Goal: Use online tool/utility: Utilize a website feature to perform a specific function

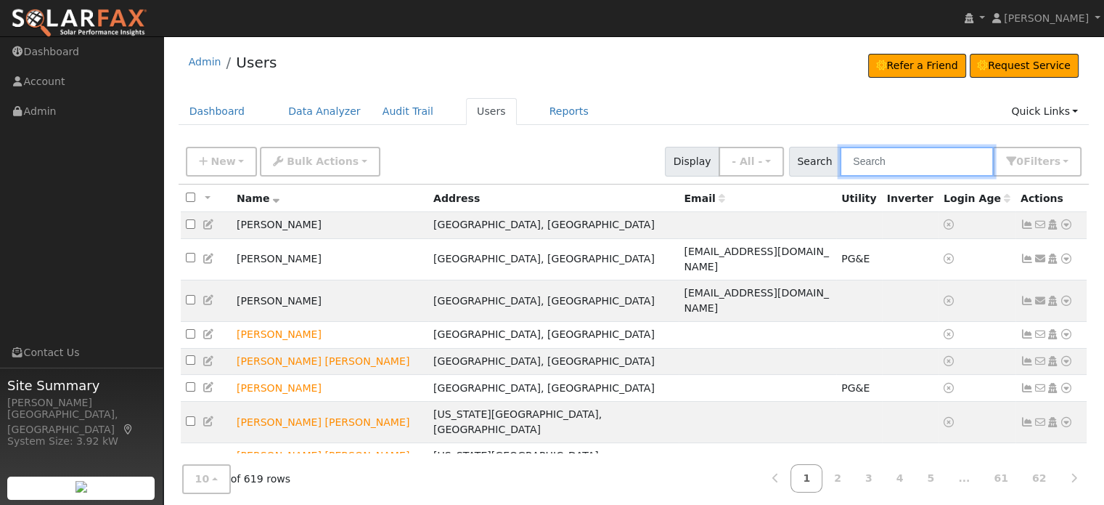
click at [916, 159] on input "text" at bounding box center [917, 162] width 154 height 30
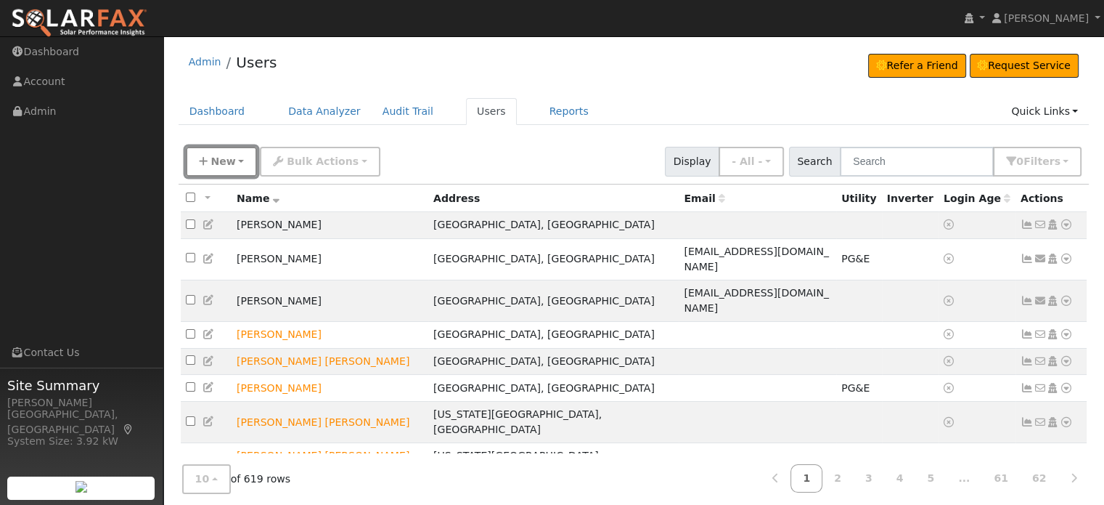
click at [215, 161] on span "New" at bounding box center [223, 161] width 25 height 12
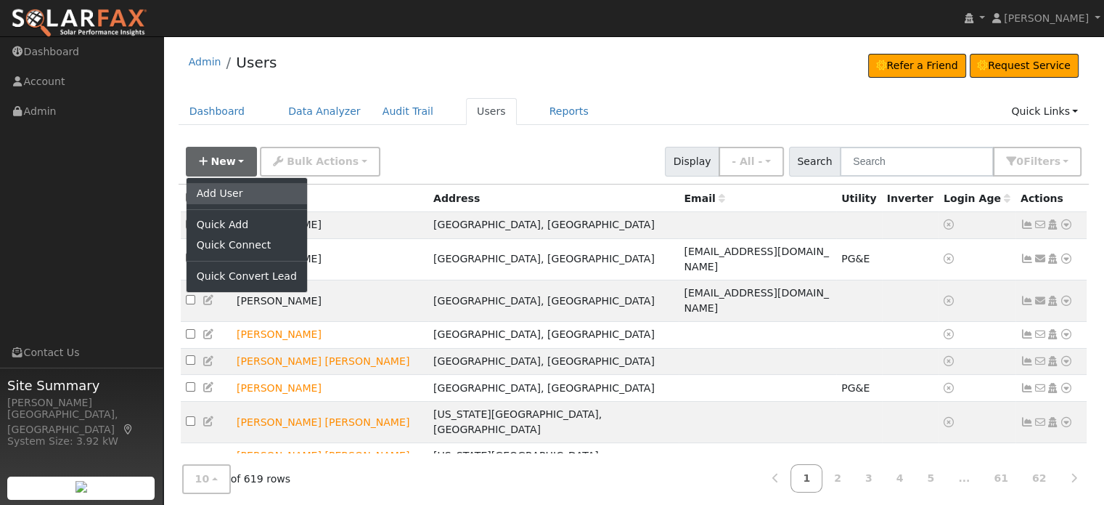
click at [221, 191] on link "Add User" at bounding box center [247, 193] width 121 height 20
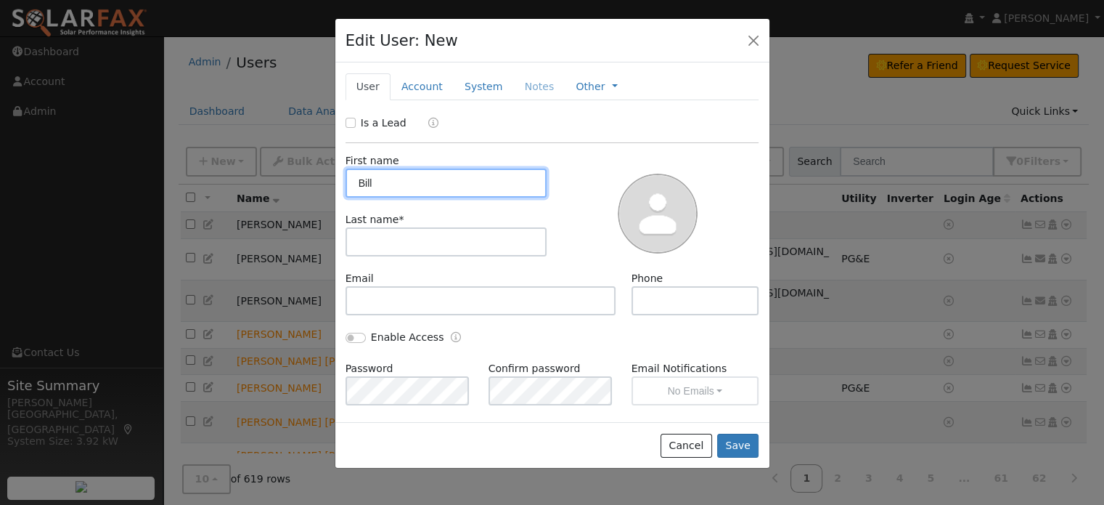
type input "Bill"
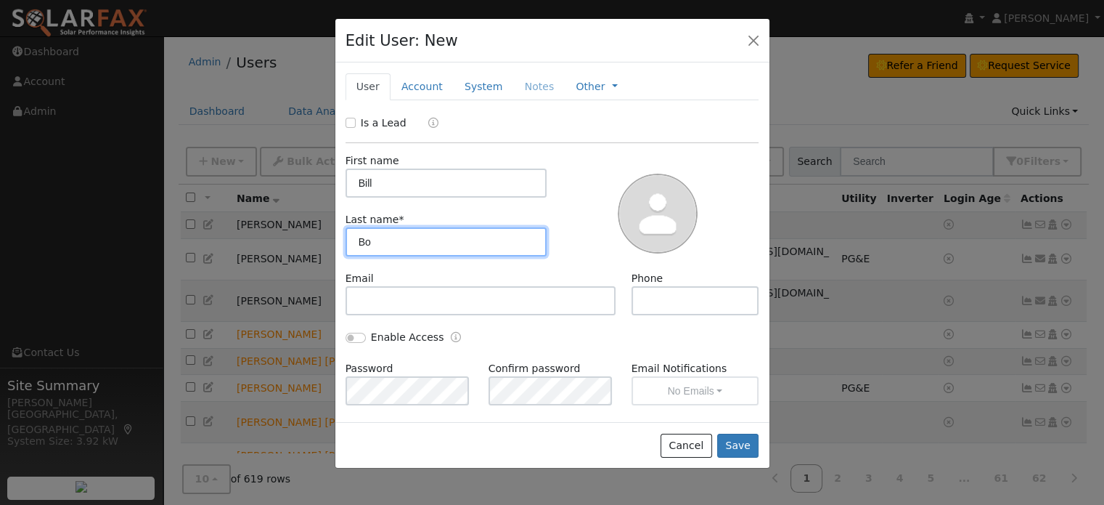
type input "B"
type input "Voorhees"
click at [422, 83] on link "Account" at bounding box center [422, 86] width 63 height 27
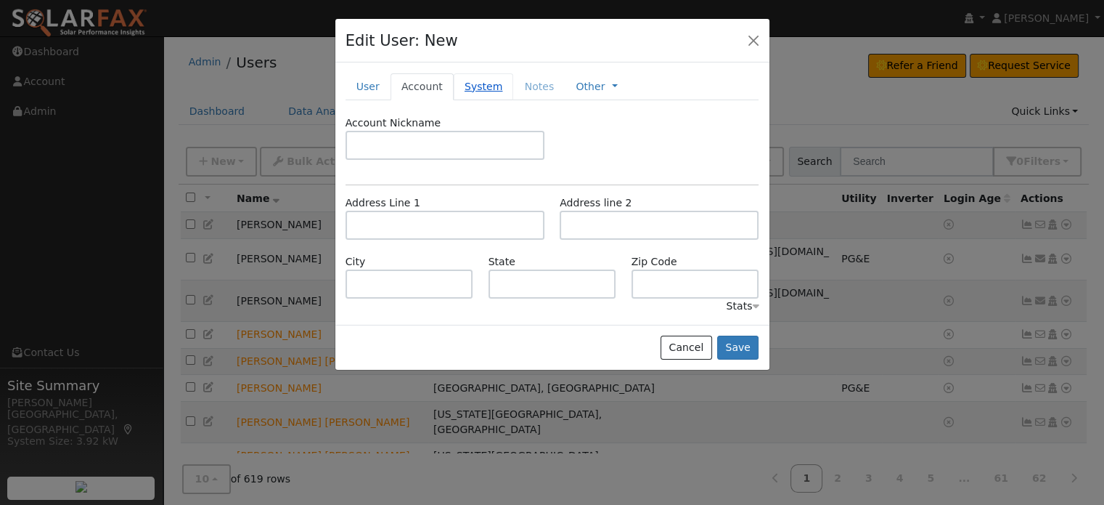
click at [473, 89] on link "System" at bounding box center [484, 86] width 60 height 27
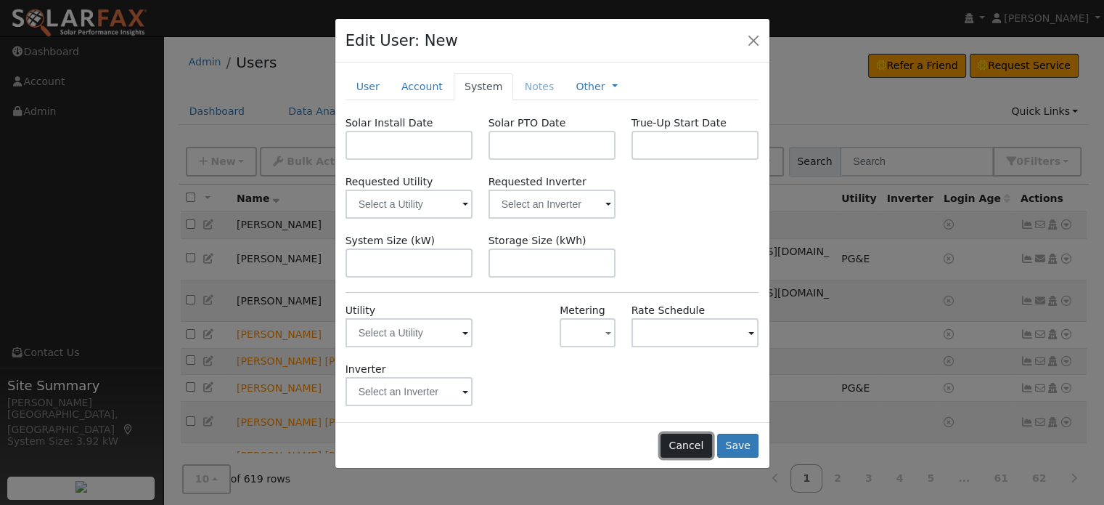
click at [681, 444] on button "Cancel" at bounding box center [687, 445] width 52 height 25
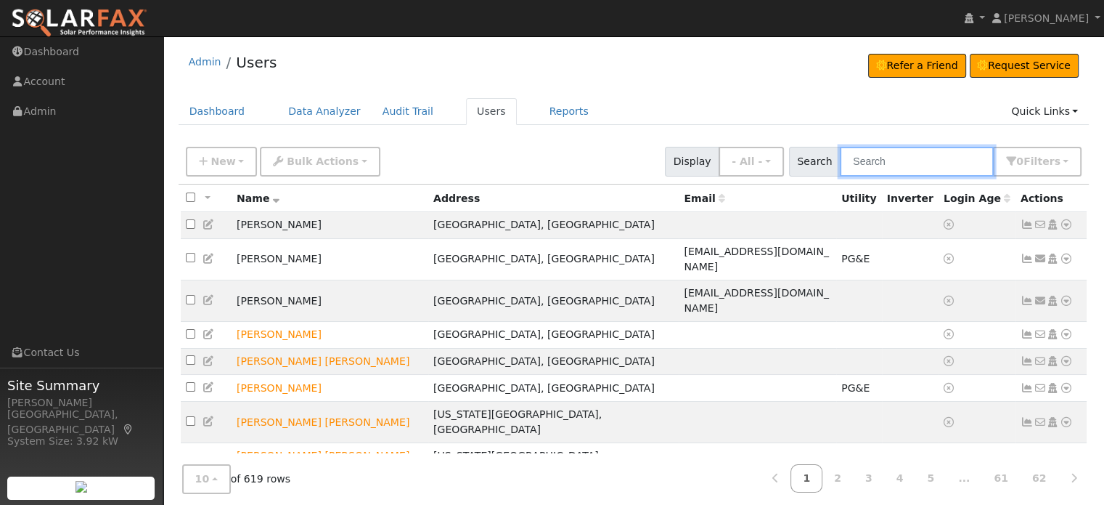
click at [885, 172] on input "text" at bounding box center [917, 162] width 154 height 30
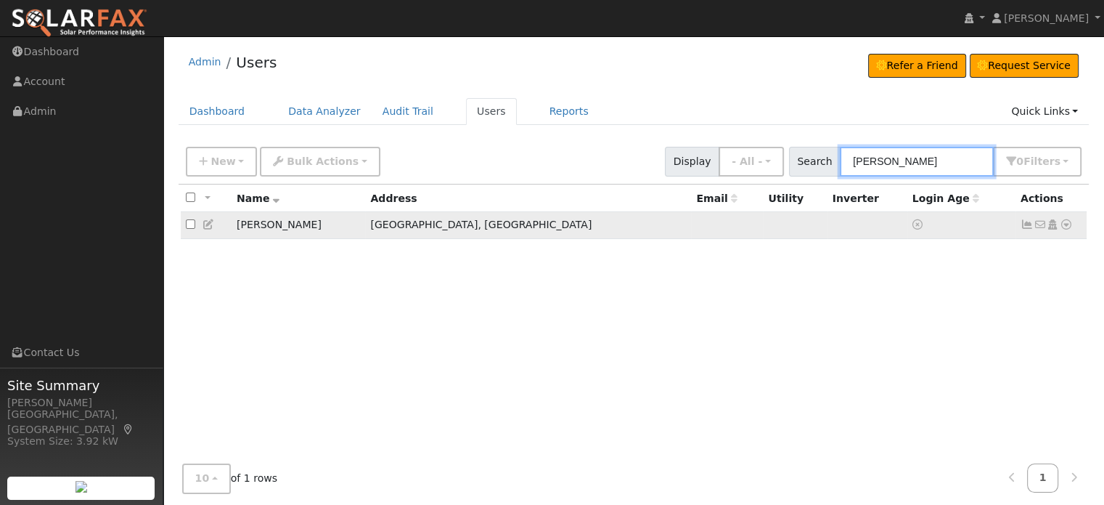
type input "Voorhees"
click at [1069, 229] on icon at bounding box center [1066, 224] width 13 height 10
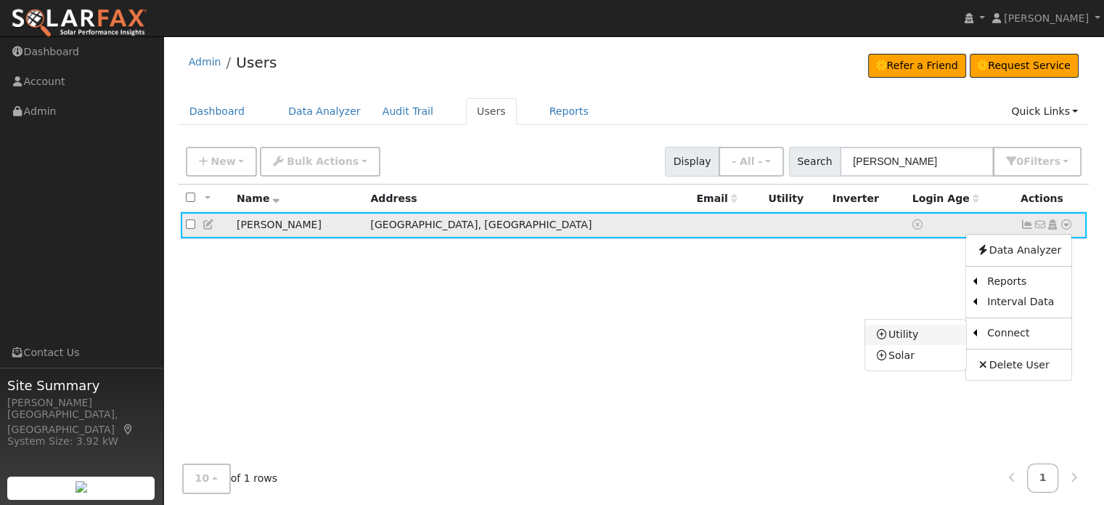
click at [909, 343] on link "Utility" at bounding box center [915, 335] width 101 height 20
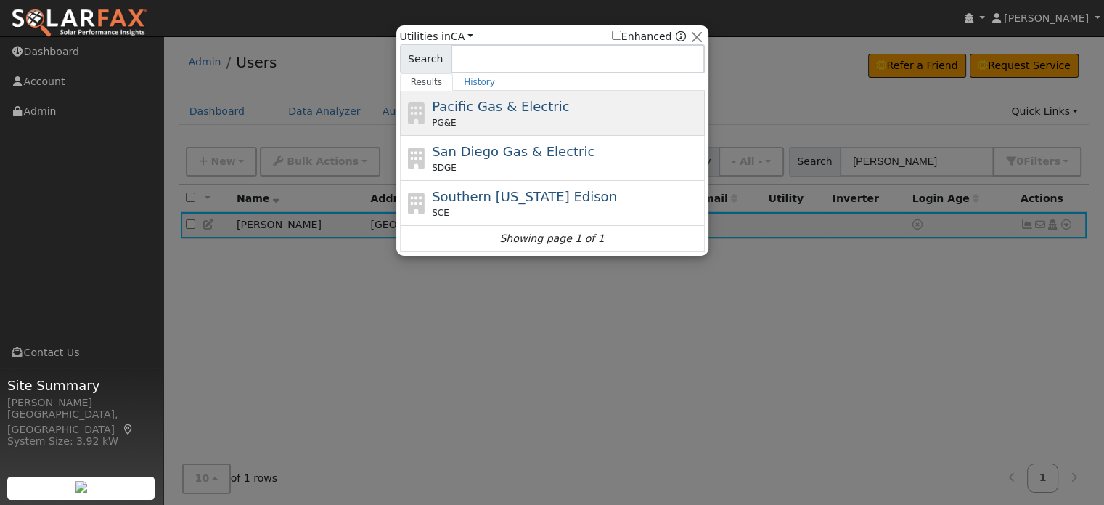
click at [488, 103] on span "Pacific Gas & Electric" at bounding box center [500, 106] width 137 height 15
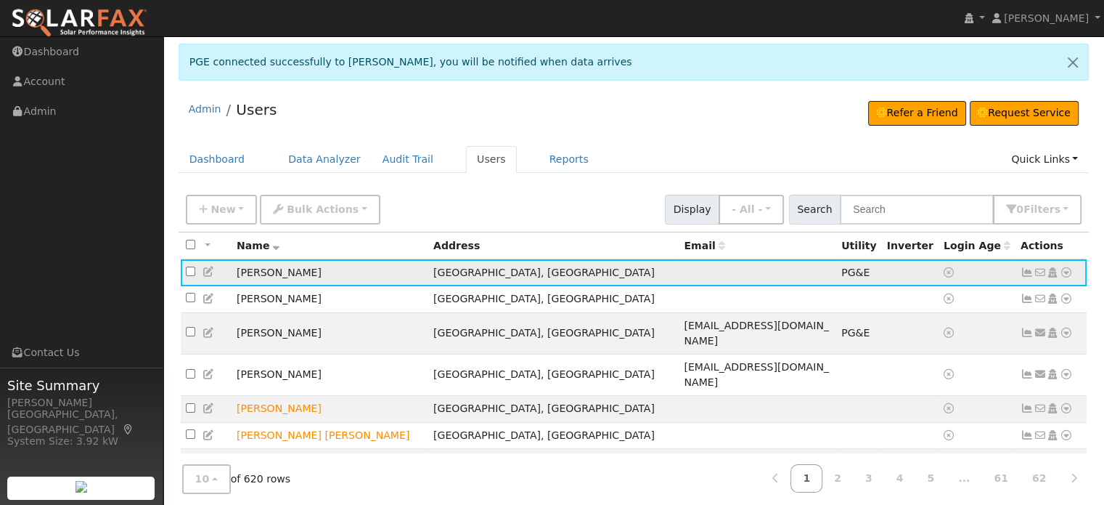
click at [1063, 275] on icon at bounding box center [1066, 272] width 13 height 10
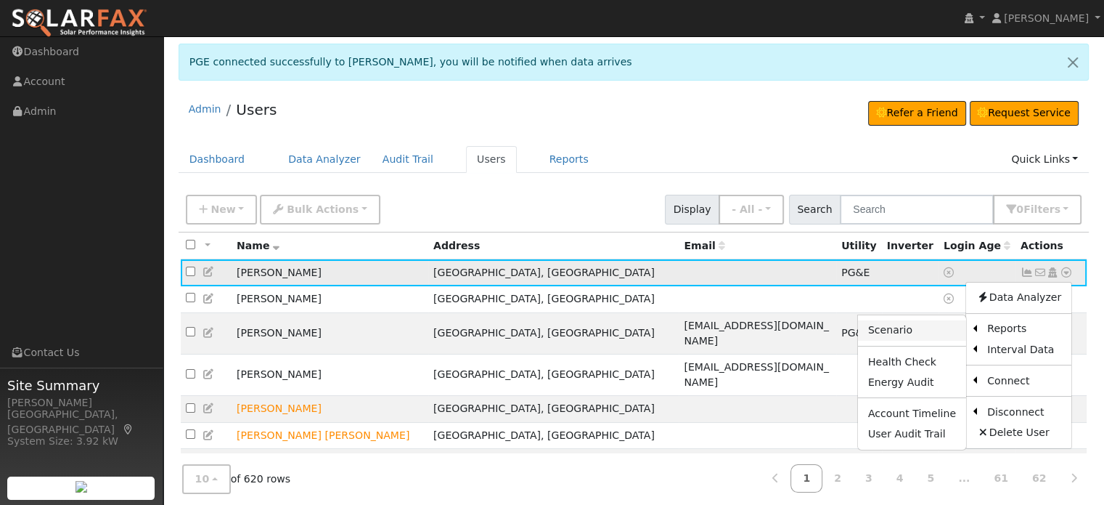
click at [915, 333] on link "Scenario" at bounding box center [912, 330] width 108 height 20
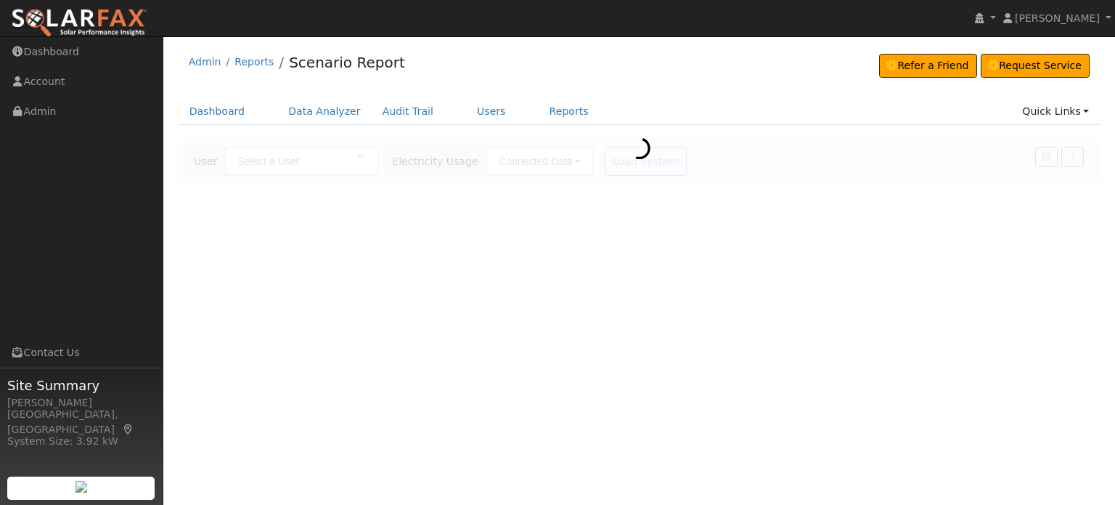
type input "[PERSON_NAME]"
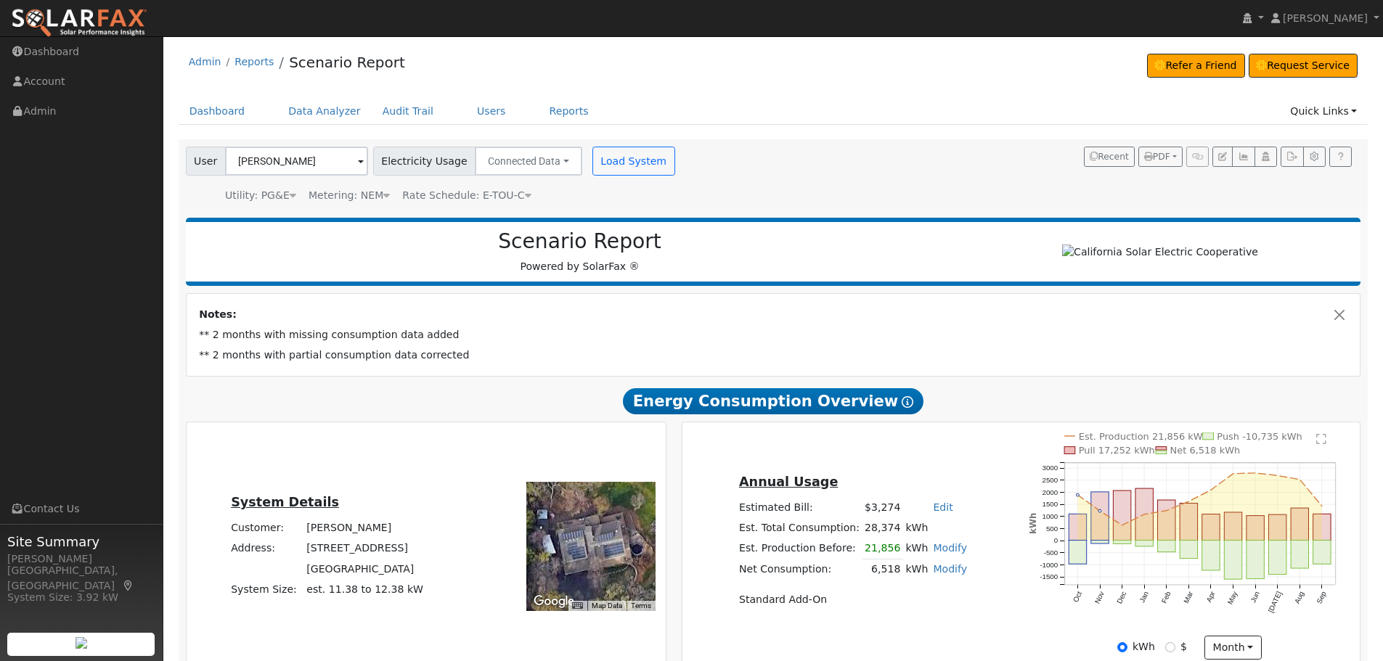
click at [879, 309] on div "Notes: ** 2 months with missing consumption data added ** 2 months with partial…" at bounding box center [774, 335] width 1174 height 82
click at [383, 198] on icon at bounding box center [386, 195] width 7 height 10
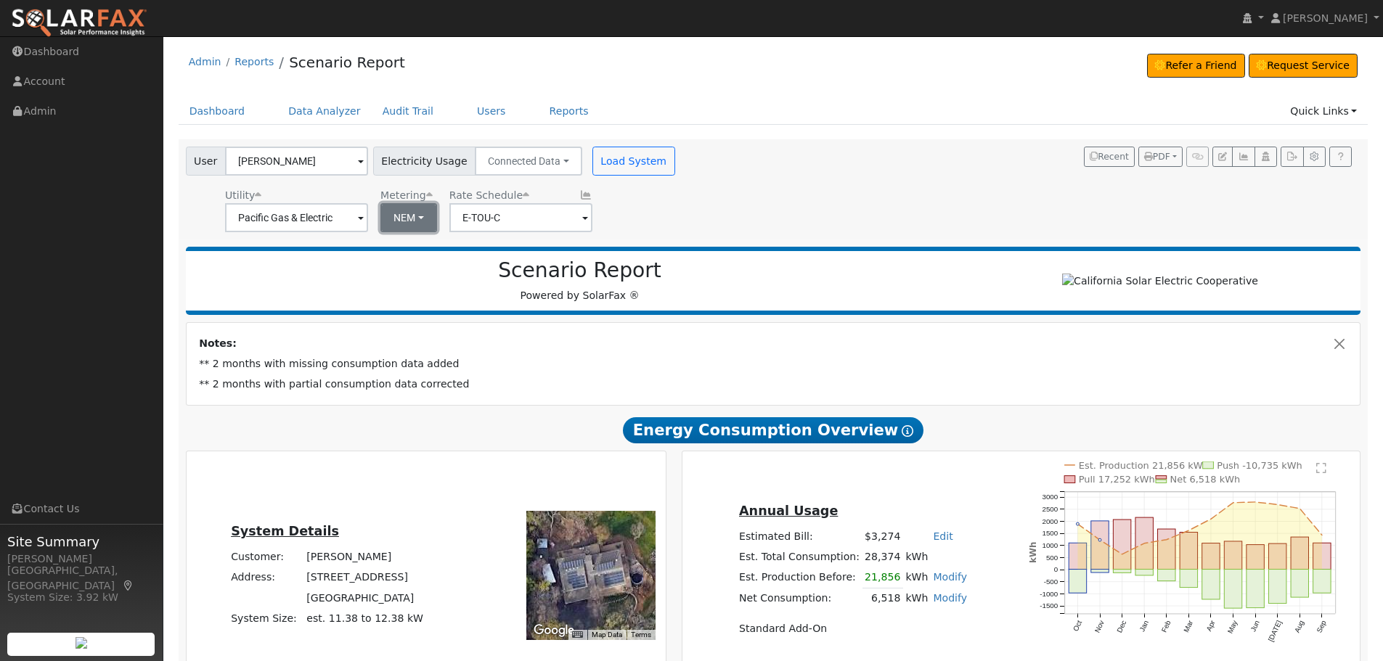
click at [407, 219] on button "NEM" at bounding box center [408, 217] width 57 height 29
click at [402, 269] on link "NBT" at bounding box center [426, 271] width 101 height 20
type input "E-ELEC"
click at [1026, 315] on div "Scenario Report Powered by SolarFax ®" at bounding box center [774, 281] width 1176 height 68
click at [606, 160] on button "Load System" at bounding box center [633, 161] width 83 height 29
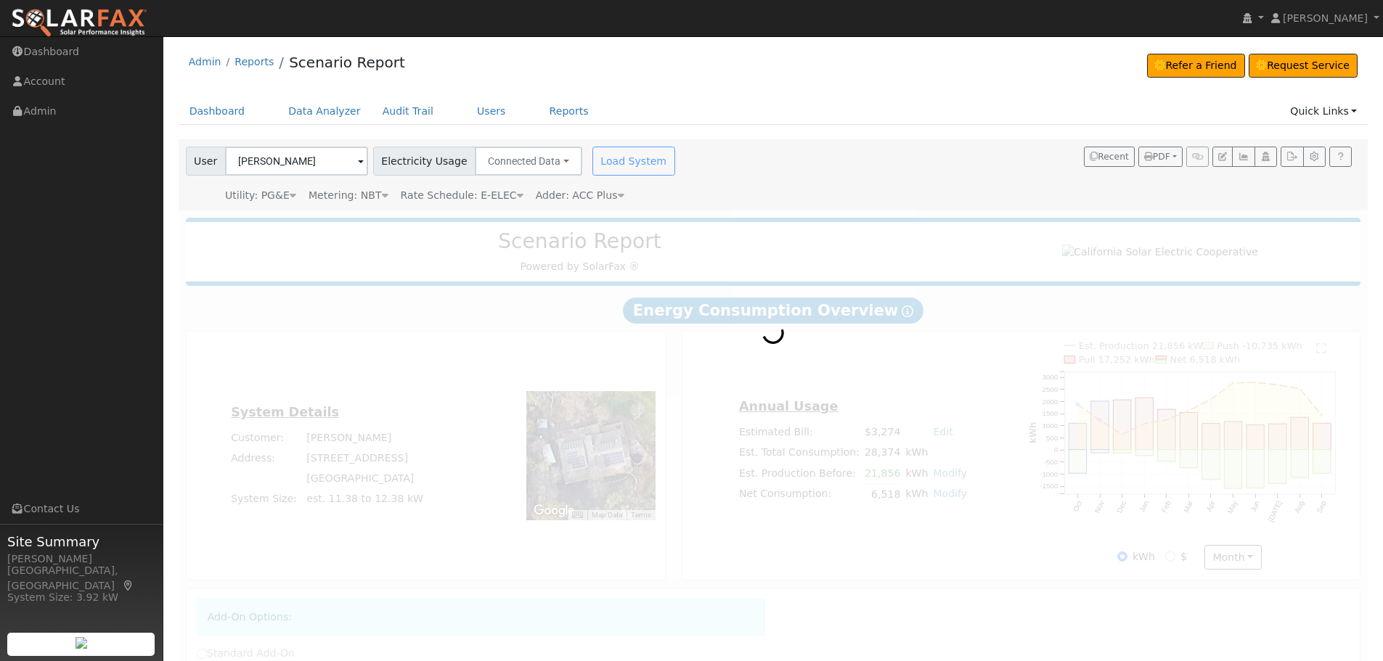
radio input "true"
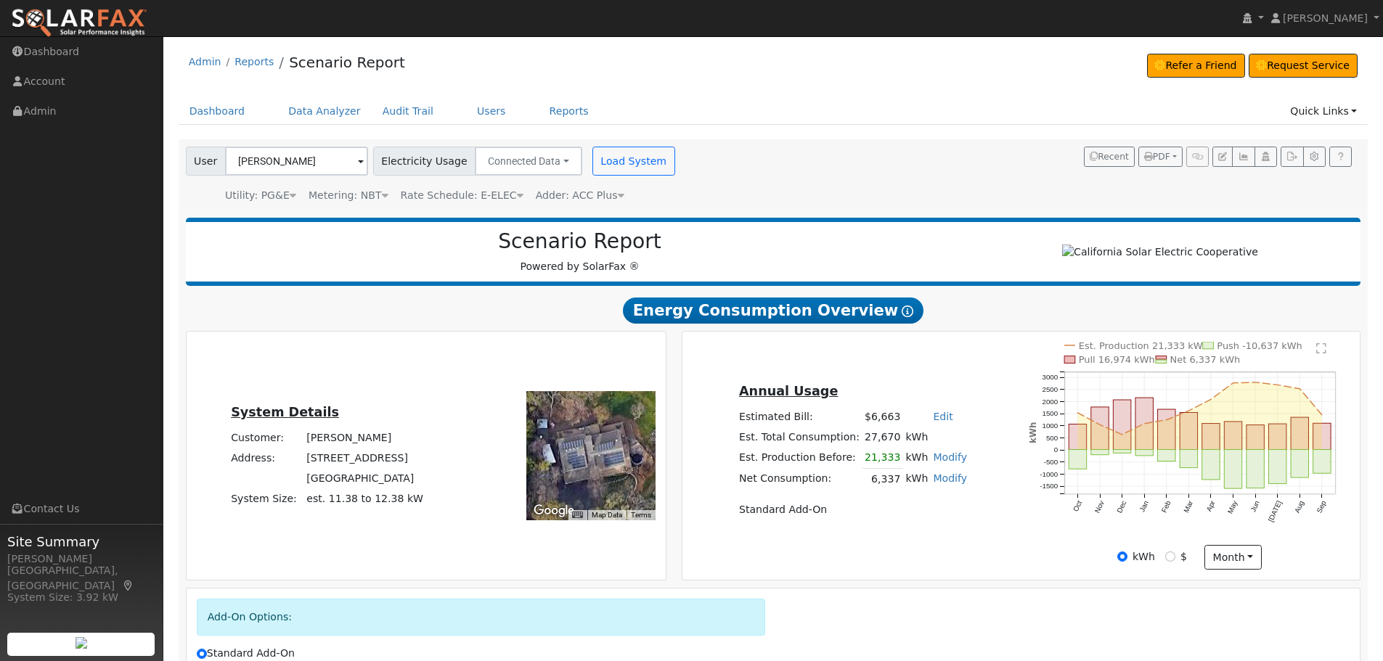
scroll to position [176, 0]
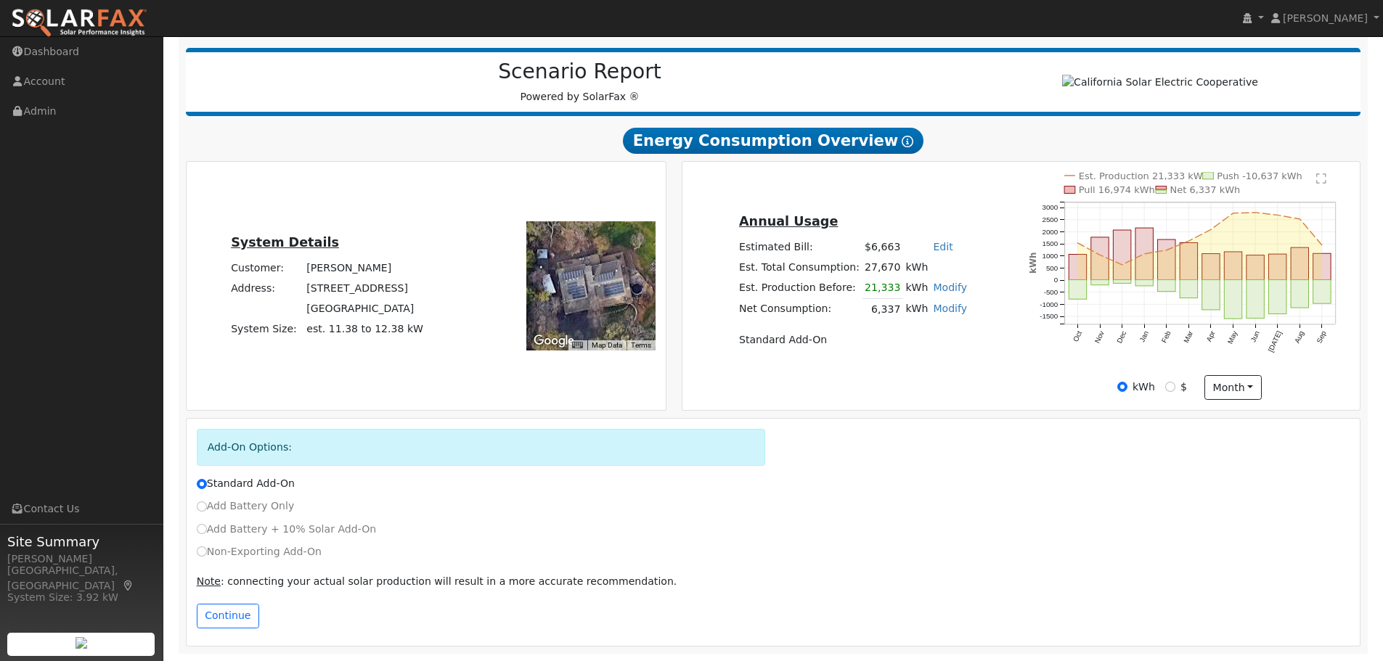
click at [221, 504] on div "Add Battery Only" at bounding box center [773, 510] width 1169 height 23
click at [209, 504] on label "Add Battery + 10% Solar Add-On" at bounding box center [287, 529] width 180 height 15
click at [207, 504] on input "Add Battery + 10% Solar Add-On" at bounding box center [202, 529] width 10 height 10
radio input "true"
radio input "false"
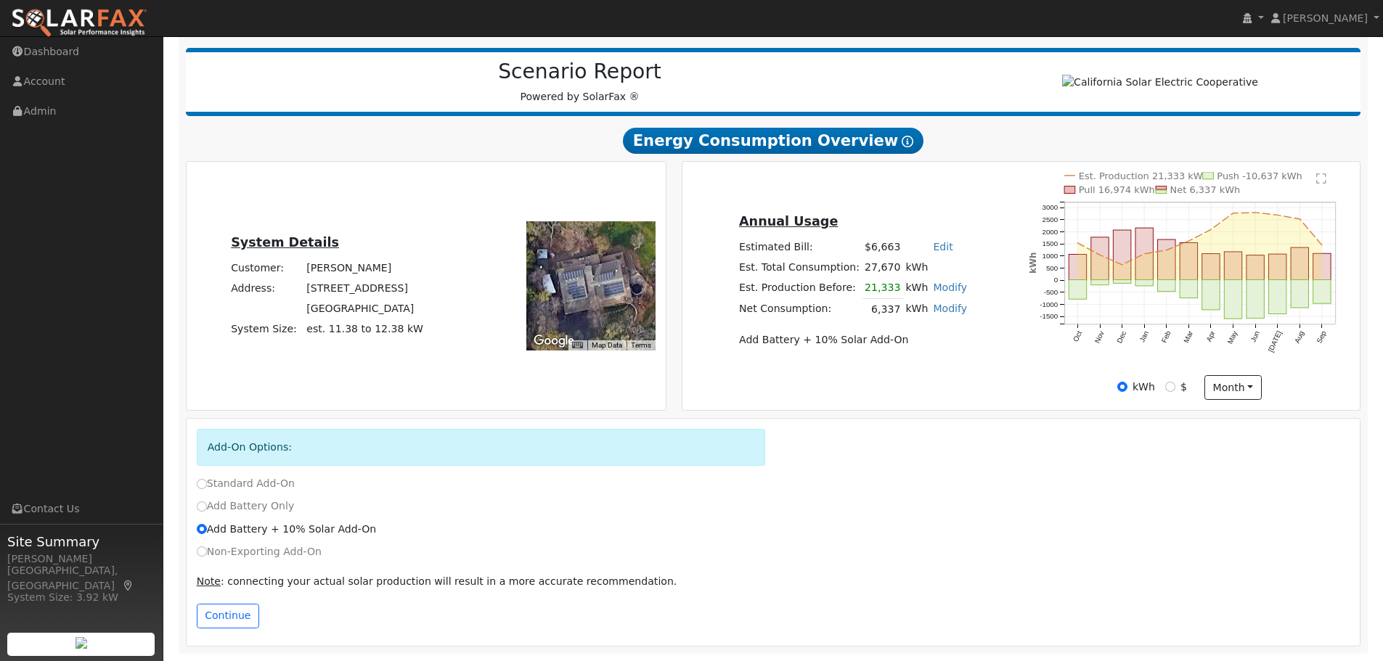
click at [230, 504] on label "Add Battery Only" at bounding box center [246, 506] width 98 height 15
click at [207, 504] on input "Add Battery Only" at bounding box center [202, 507] width 10 height 10
radio input "true"
radio input "false"
click at [219, 504] on button "Continue" at bounding box center [228, 616] width 62 height 25
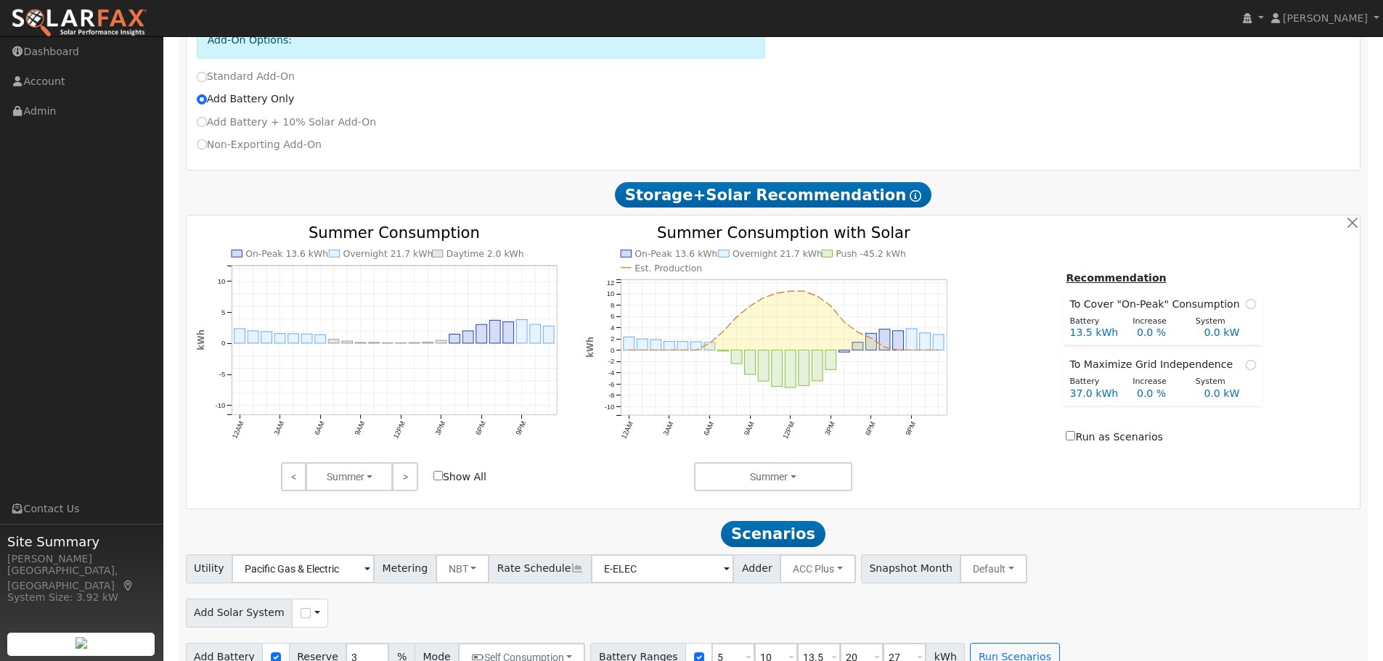
scroll to position [609, 0]
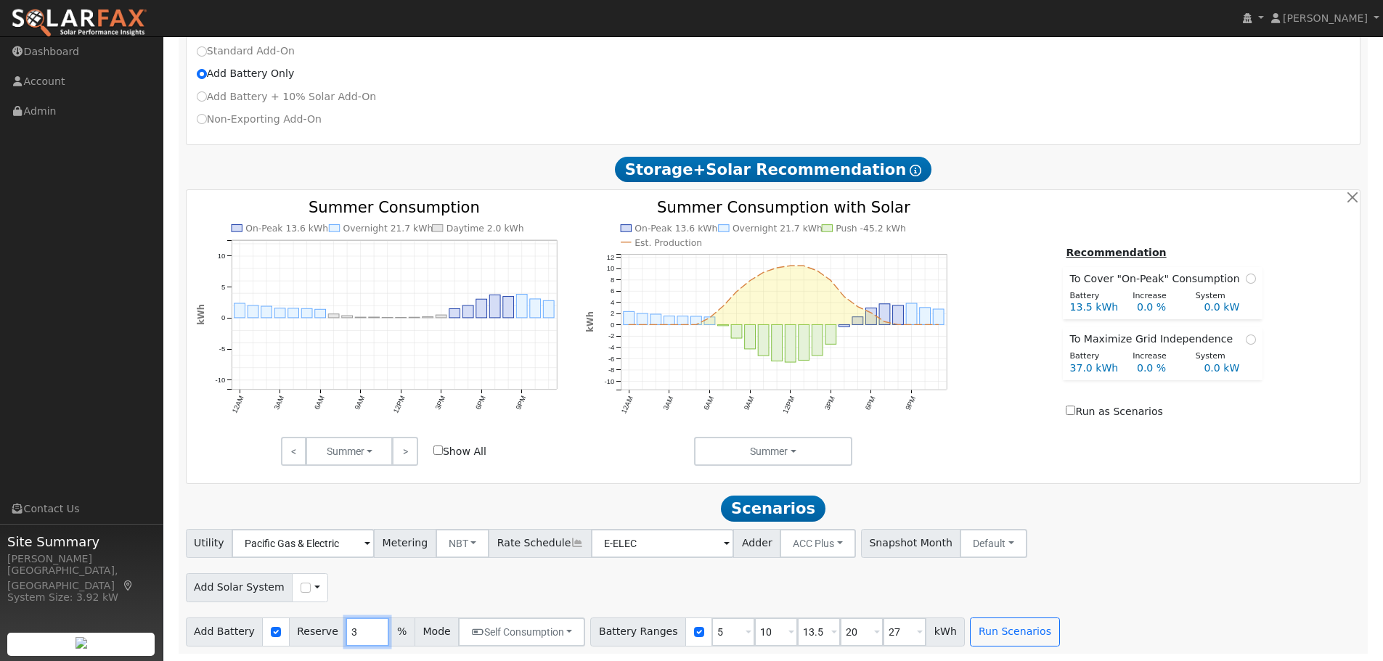
drag, startPoint x: 349, startPoint y: 627, endPoint x: 266, endPoint y: 627, distance: 83.5
click at [266, 504] on div "Add Battery Reserve 3 % Mode Self Consumption Self Consumption Peak Savings ACC…" at bounding box center [386, 632] width 400 height 29
type input "5"
type input "10"
click at [664, 504] on div "Utility Pacific Gas & Electric Metering NBT NEM NBT Rate Schedule E-ELEC Adder …" at bounding box center [773, 588] width 1191 height 118
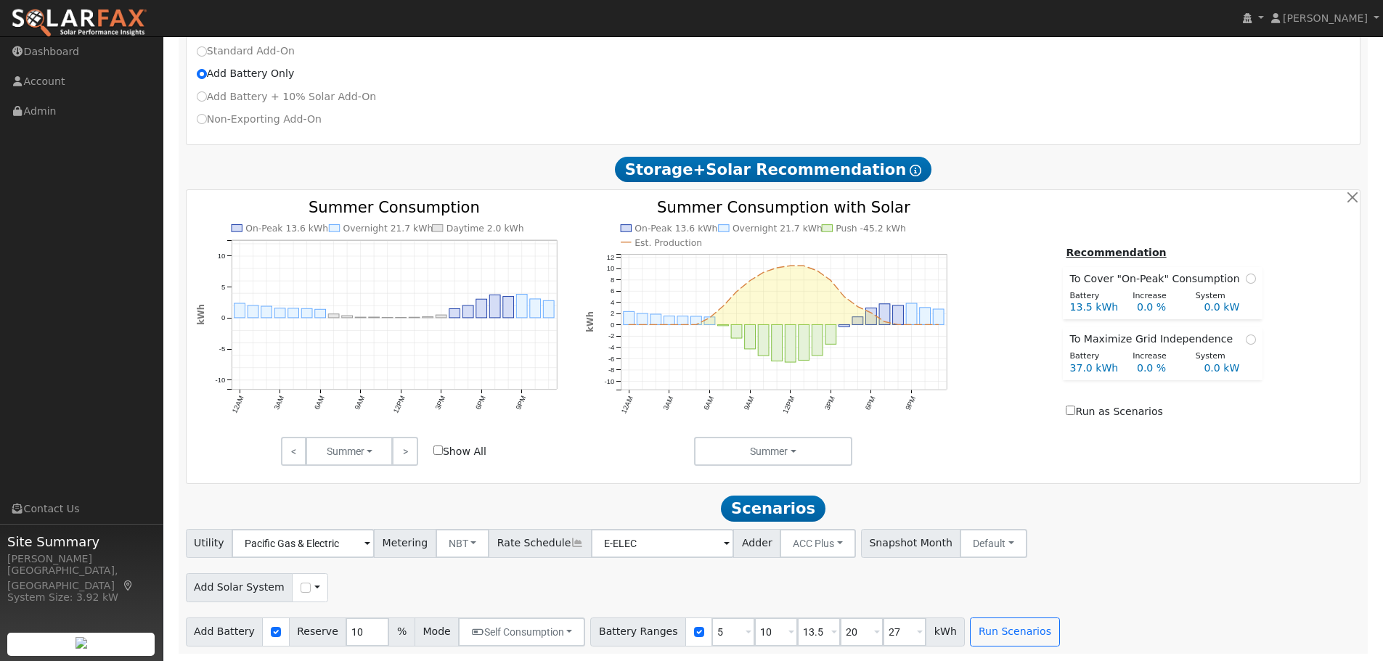
click at [685, 504] on div at bounding box center [698, 632] width 27 height 29
click at [694, 504] on input "checkbox" at bounding box center [699, 632] width 10 height 10
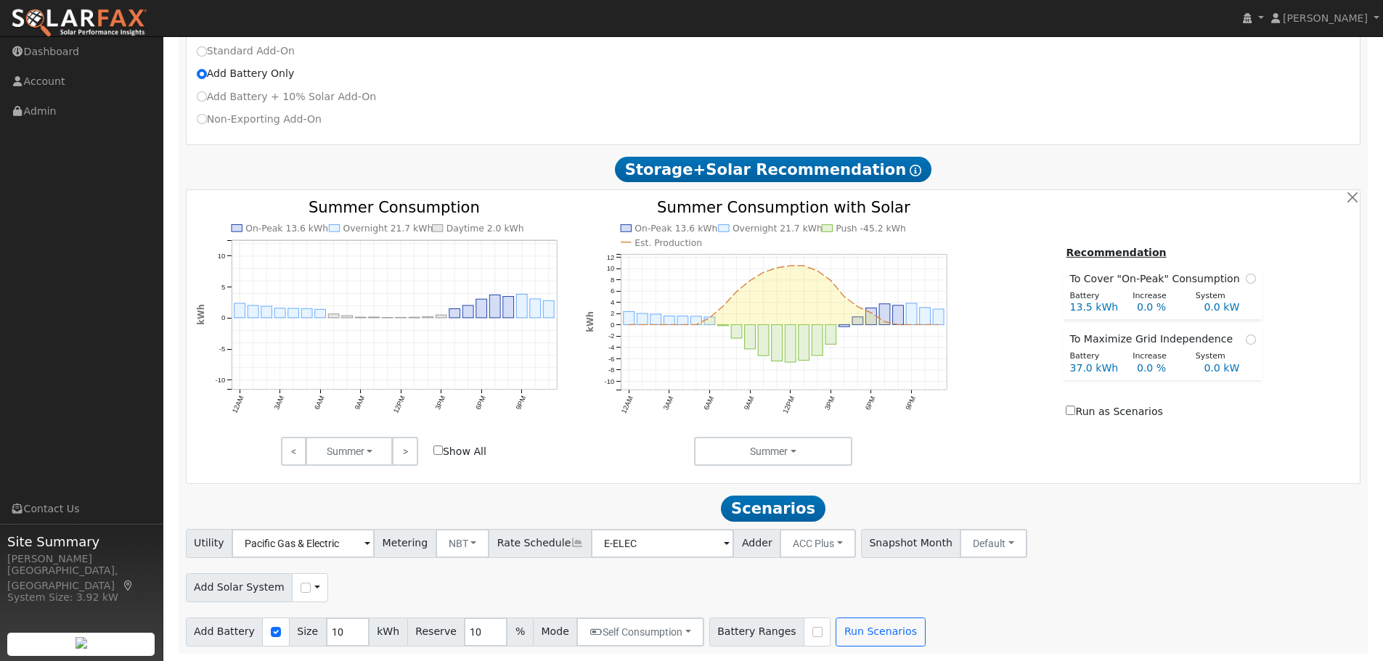
click at [804, 504] on div at bounding box center [817, 632] width 27 height 29
click at [812, 504] on input "checkbox" at bounding box center [817, 632] width 10 height 10
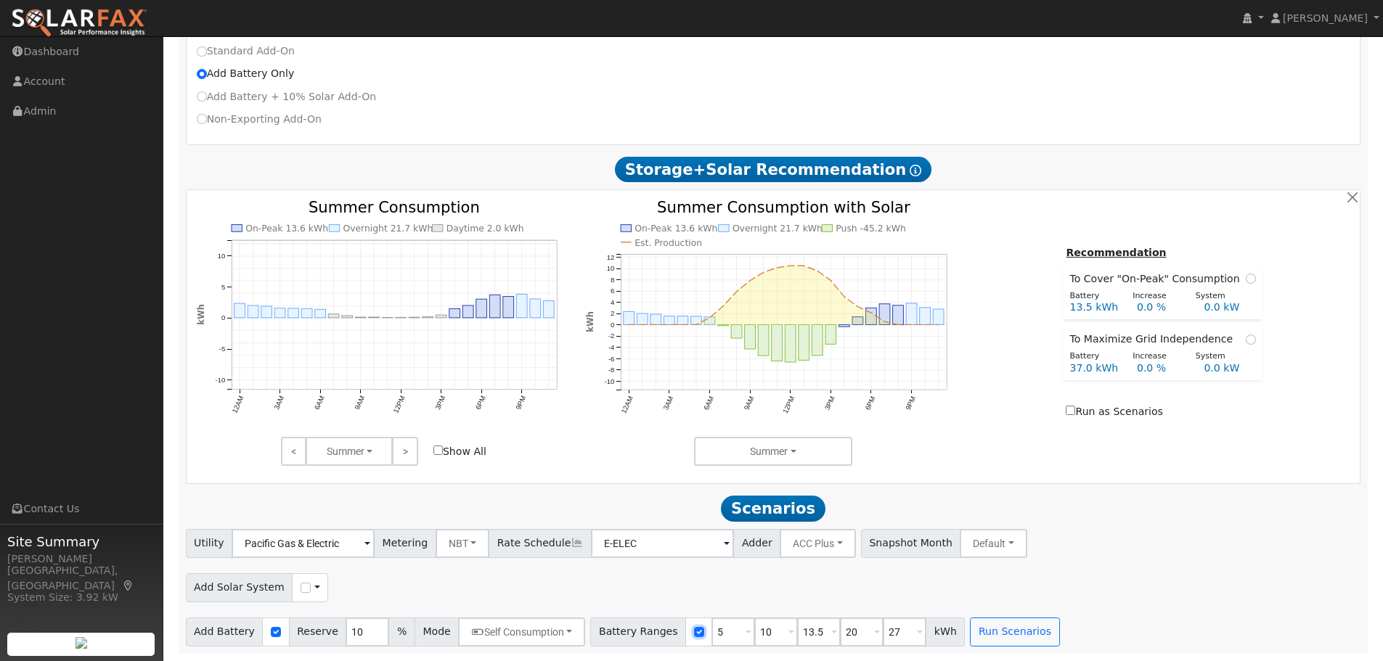
click at [694, 504] on input "checkbox" at bounding box center [699, 632] width 10 height 10
checkbox input "false"
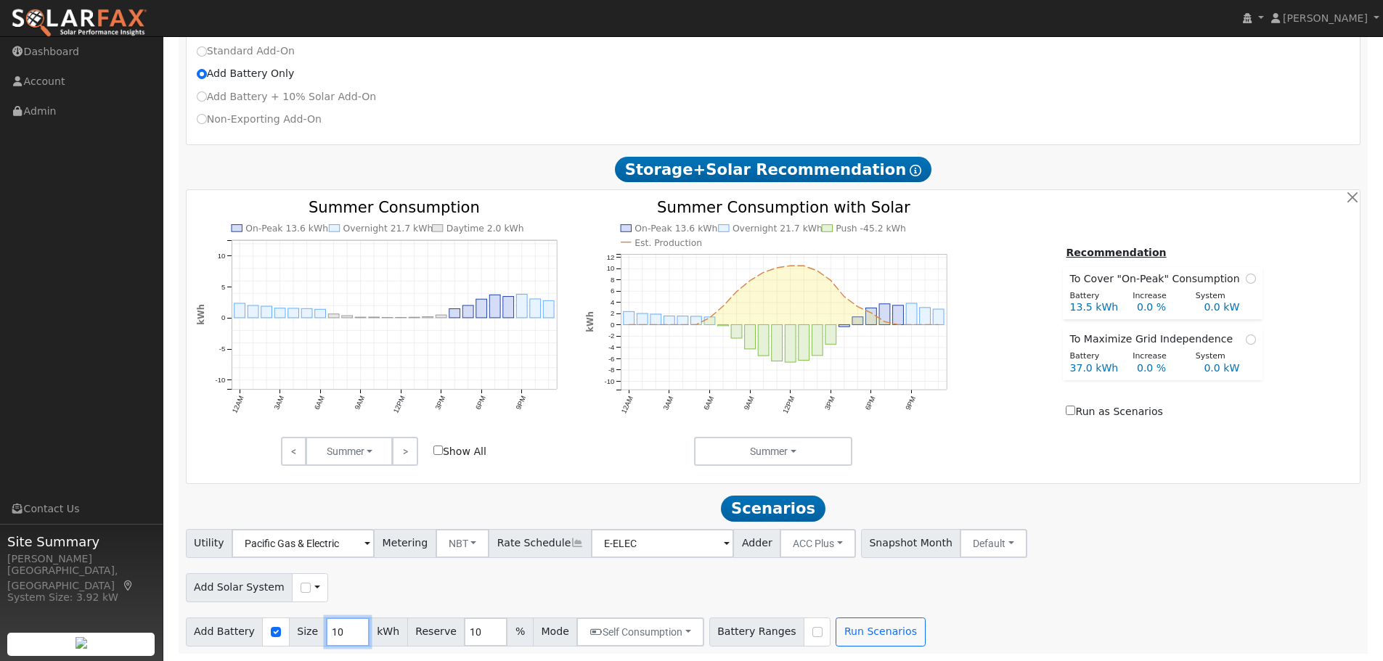
drag, startPoint x: 331, startPoint y: 635, endPoint x: 313, endPoint y: 632, distance: 18.4
click at [313, 504] on div "Add Battery Size 10 kWh Reserve 10 % Mode Self Consumption Self Consumption Pea…" at bounding box center [445, 632] width 518 height 29
type input "26"
click at [1115, 504] on div "Add Solar System Use CSV Data" at bounding box center [773, 586] width 1181 height 34
click at [863, 504] on button "Run Scenarios" at bounding box center [880, 632] width 89 height 29
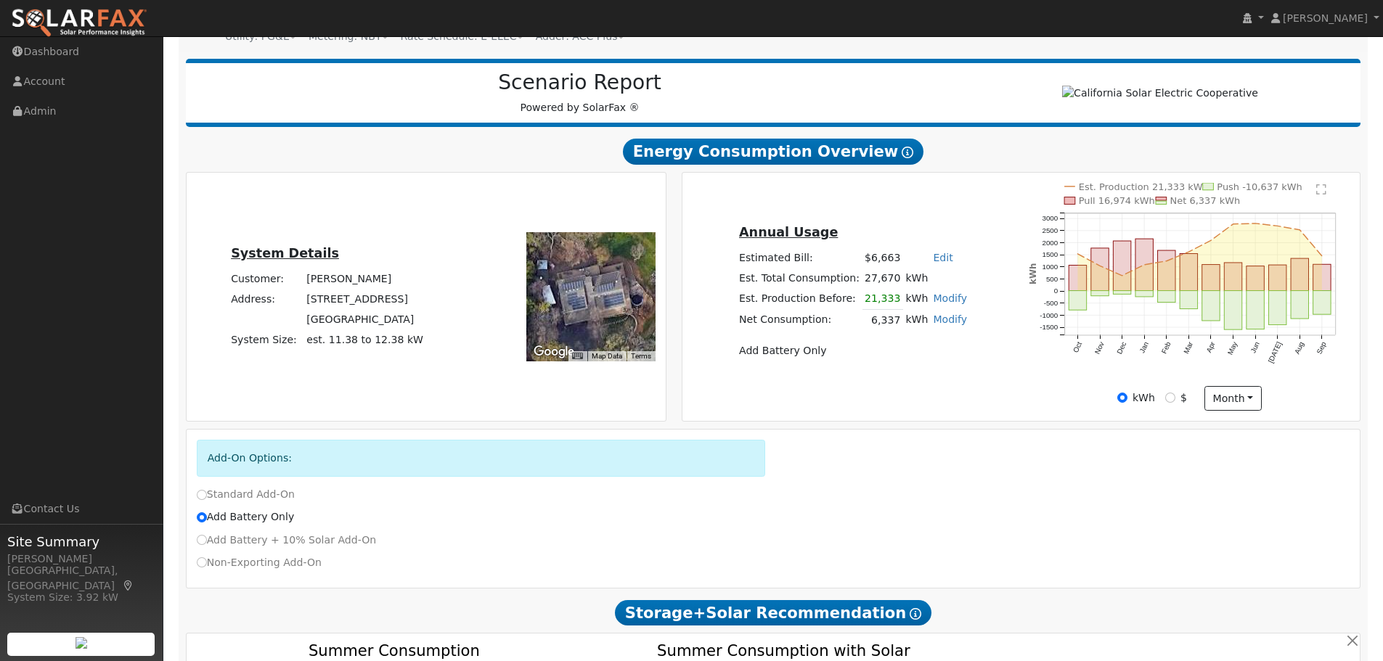
scroll to position [0, 0]
